Goal: Navigation & Orientation: Find specific page/section

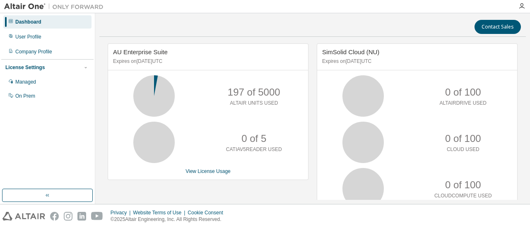
click at [24, 5] on img at bounding box center [55, 6] width 103 height 8
click at [24, 98] on div "On Prem" at bounding box center [25, 96] width 20 height 7
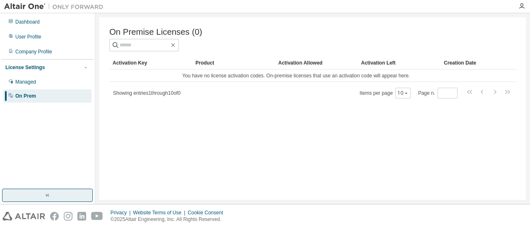
click at [46, 198] on icon "button" at bounding box center [47, 195] width 7 height 7
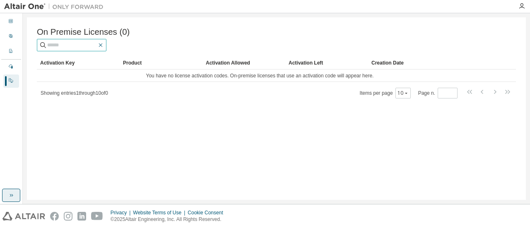
click at [104, 47] on icon "button" at bounding box center [100, 45] width 7 height 7
click at [7, 38] on div "User Profile" at bounding box center [11, 36] width 16 height 13
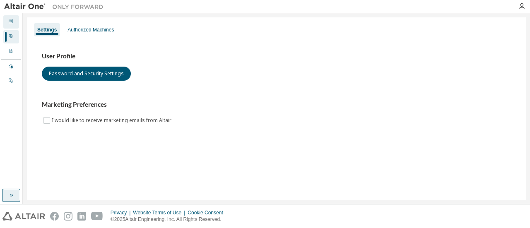
click at [10, 25] on div at bounding box center [10, 22] width 5 height 7
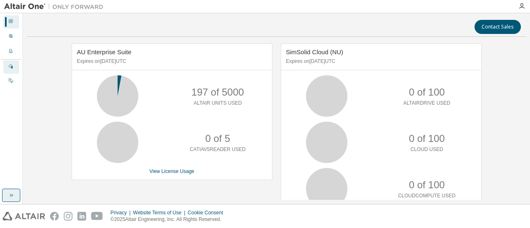
click at [11, 68] on icon at bounding box center [11, 67] width 4 height 4
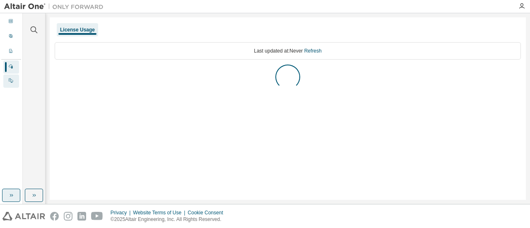
click at [11, 84] on div "On Prem" at bounding box center [11, 80] width 16 height 13
